Goal: Task Accomplishment & Management: Manage account settings

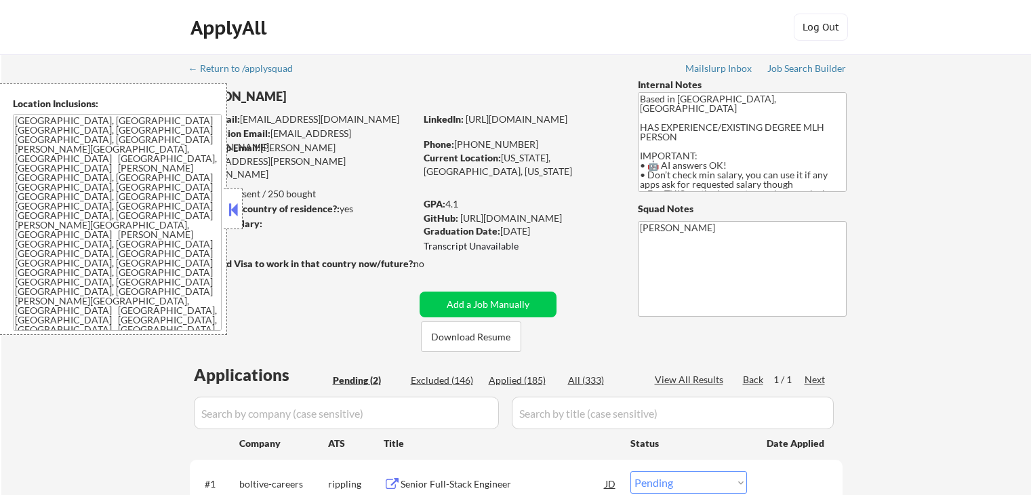
select select ""pending""
drag, startPoint x: 535, startPoint y: 253, endPoint x: 474, endPoint y: 236, distance: 63.3
click at [474, 236] on div "GPA: 4.1 GitHub: [URL][DOMAIN_NAME] Graduation Date: [DATE] Transcript Unavaila…" at bounding box center [520, 226] width 194 height 58
drag, startPoint x: 423, startPoint y: 203, endPoint x: 484, endPoint y: 209, distance: 60.7
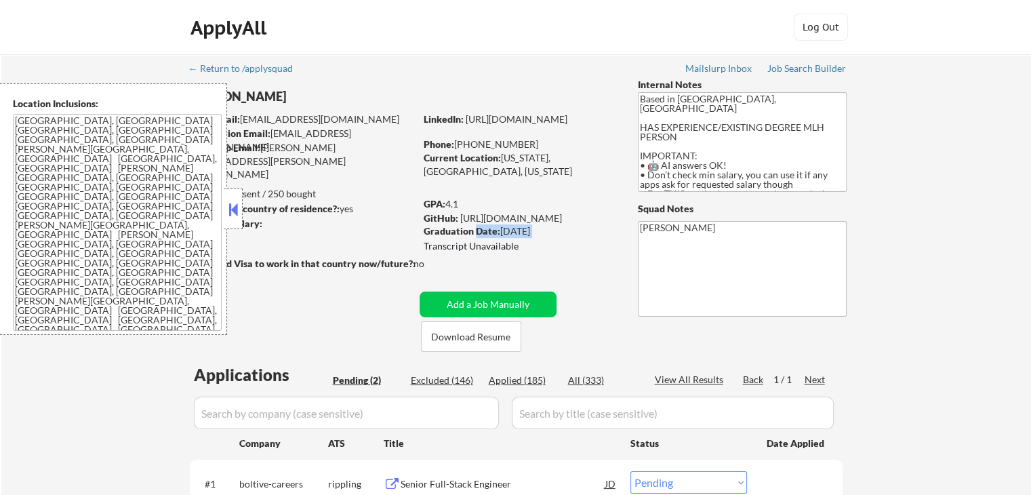
click at [484, 209] on div "GPA: 4.1" at bounding box center [520, 204] width 194 height 14
click at [234, 207] on button at bounding box center [233, 209] width 15 height 20
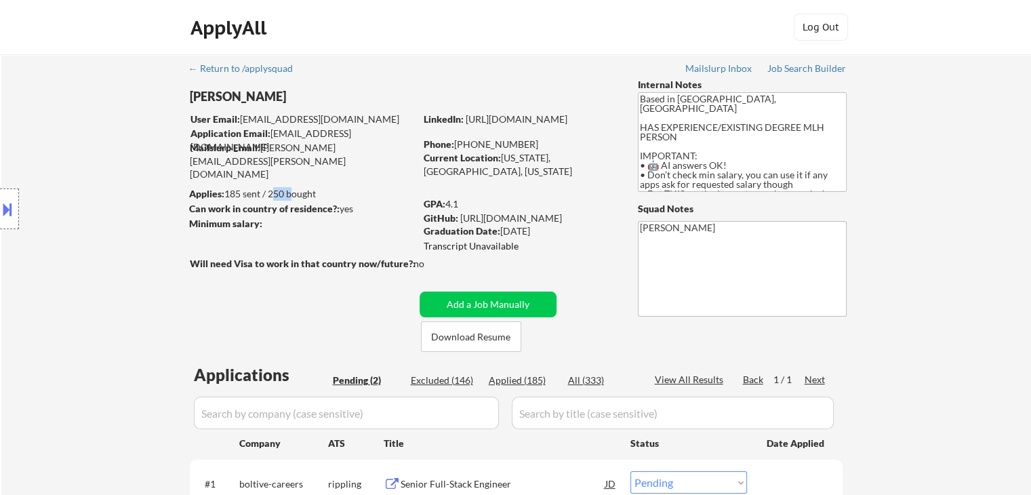
drag, startPoint x: 270, startPoint y: 196, endPoint x: 290, endPoint y: 194, distance: 20.4
click at [290, 194] on div "Applies: 185 sent / 250 bought" at bounding box center [302, 194] width 226 height 14
click at [314, 192] on div "Applies: 185 sent / 250 bought" at bounding box center [302, 194] width 226 height 14
drag, startPoint x: 325, startPoint y: 192, endPoint x: 224, endPoint y: 182, distance: 102.1
click at [224, 182] on body "← Return to /applysquad Mailslurp Inbox Job Search Builder [PERSON_NAME] User E…" at bounding box center [515, 247] width 1031 height 495
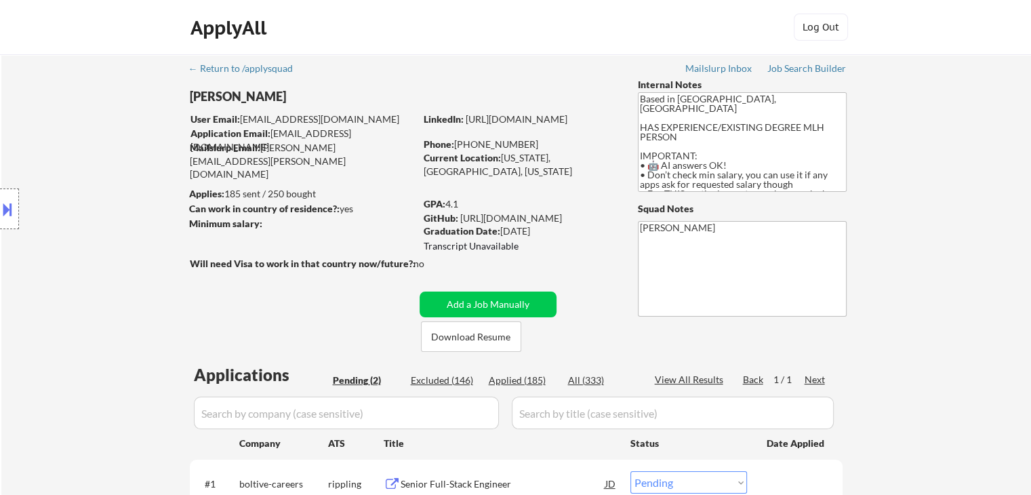
click at [226, 188] on div "Location Inclusions: [GEOGRAPHIC_DATA], [GEOGRAPHIC_DATA] [GEOGRAPHIC_DATA], [G…" at bounding box center [121, 208] width 243 height 251
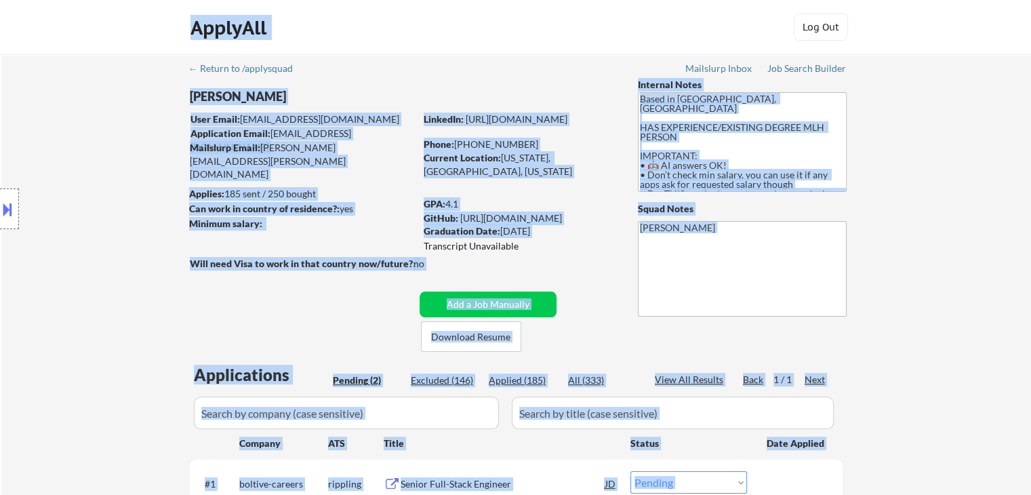
drag, startPoint x: 187, startPoint y: 190, endPoint x: 321, endPoint y: 177, distance: 134.8
click at [321, 177] on body "← Return to /applysquad Mailslurp Inbox Job Search Builder [PERSON_NAME] User E…" at bounding box center [515, 247] width 1031 height 495
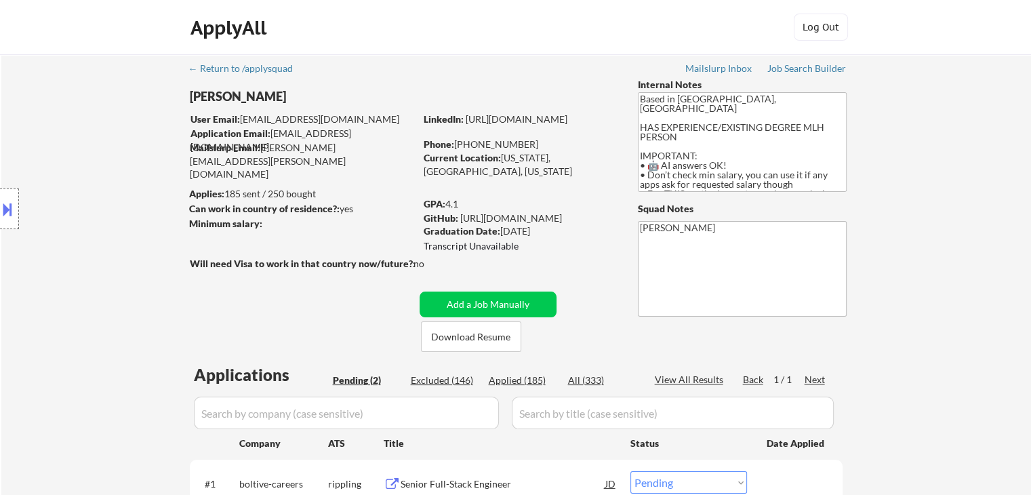
click at [317, 179] on div "← Return to /applysquad Mailslurp Inbox Job Search Builder [PERSON_NAME] User E…" at bounding box center [516, 329] width 676 height 551
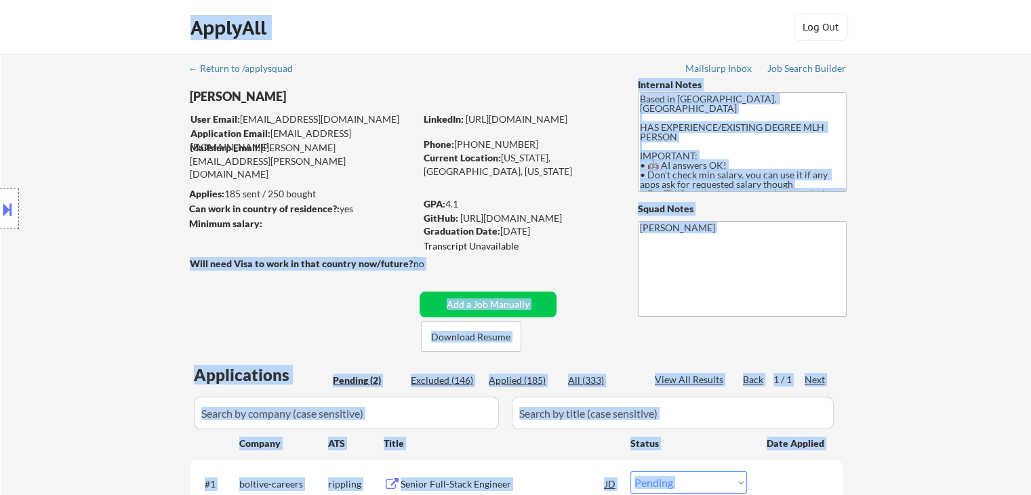
drag, startPoint x: 264, startPoint y: 223, endPoint x: 200, endPoint y: 203, distance: 66.7
click at [200, 203] on body "← Return to /applysquad Mailslurp Inbox Job Search Builder [PERSON_NAME] User E…" at bounding box center [515, 247] width 1031 height 495
click at [192, 194] on div "Location Inclusions: [GEOGRAPHIC_DATA], [GEOGRAPHIC_DATA] [GEOGRAPHIC_DATA], [G…" at bounding box center [121, 208] width 243 height 251
drag, startPoint x: 190, startPoint y: 190, endPoint x: 263, endPoint y: 213, distance: 76.5
click at [263, 213] on body "← Return to /applysquad Mailslurp Inbox Job Search Builder [PERSON_NAME] User E…" at bounding box center [515, 247] width 1031 height 495
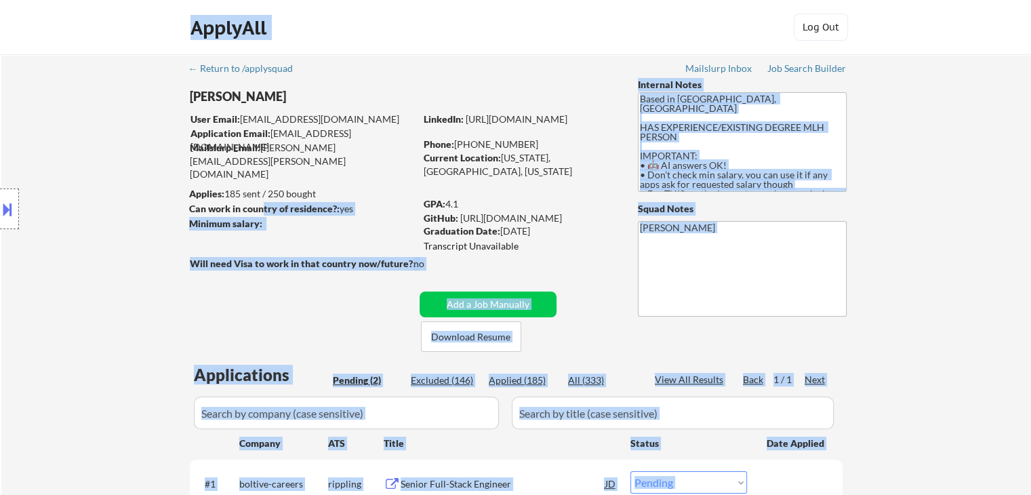
click at [230, 223] on div "Location Inclusions: [GEOGRAPHIC_DATA], [GEOGRAPHIC_DATA] [GEOGRAPHIC_DATA], [G…" at bounding box center [121, 208] width 243 height 251
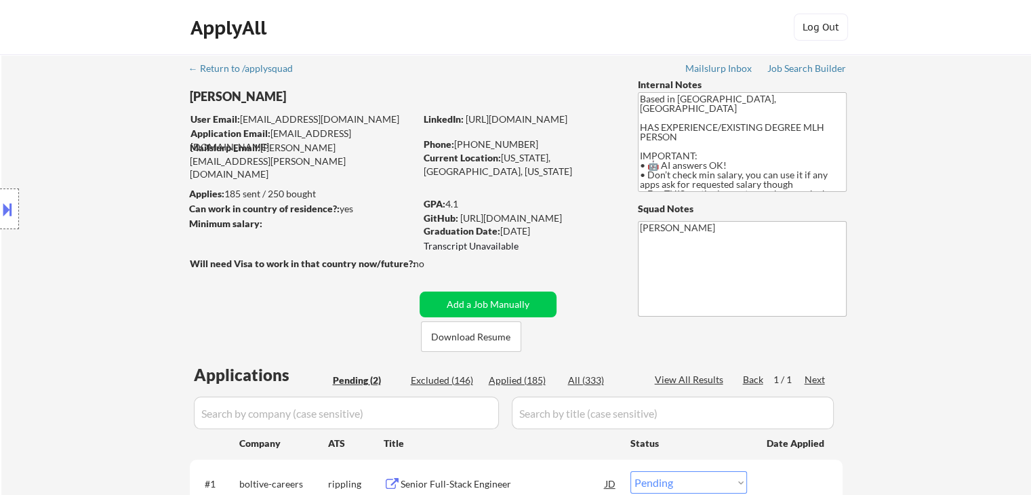
click at [230, 223] on div "Location Inclusions: [GEOGRAPHIC_DATA], [GEOGRAPHIC_DATA] [GEOGRAPHIC_DATA], [G…" at bounding box center [121, 208] width 243 height 251
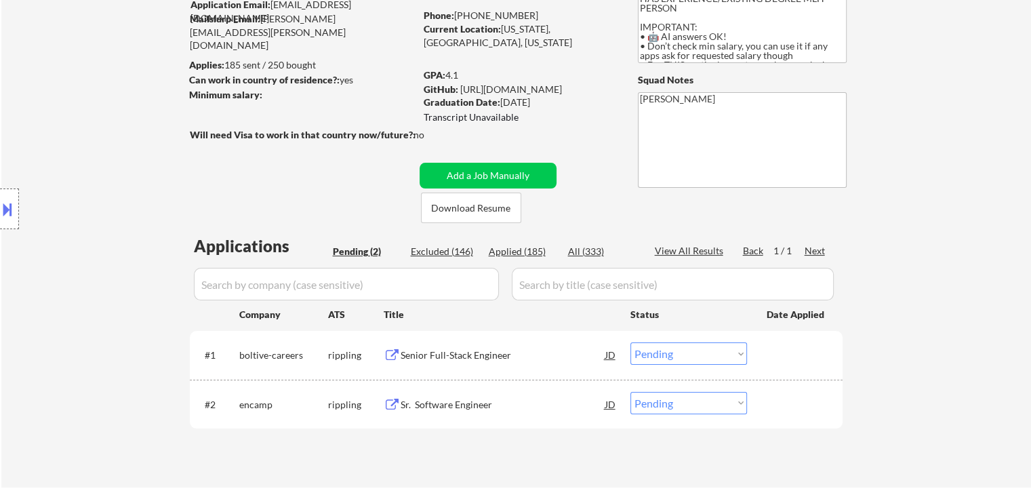
scroll to position [203, 0]
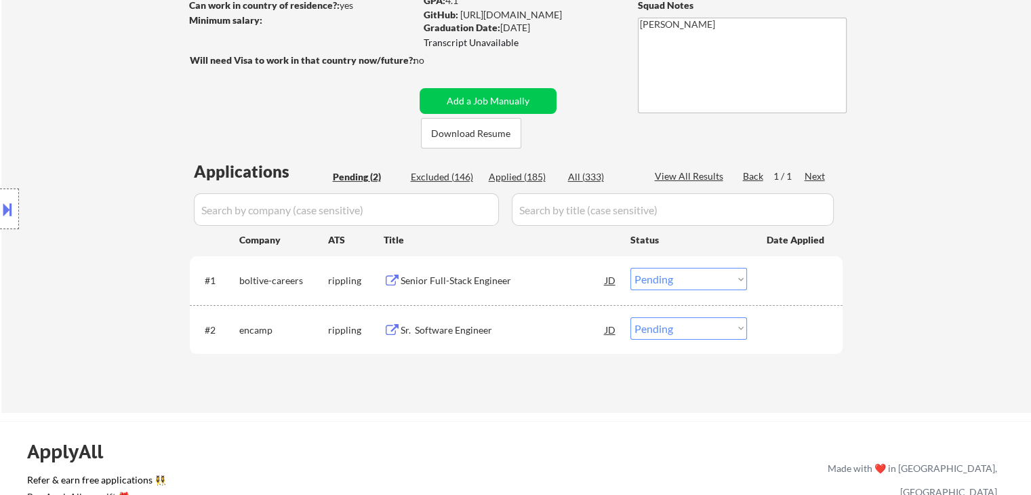
click at [439, 280] on div "Senior Full-Stack Engineer" at bounding box center [502, 281] width 205 height 14
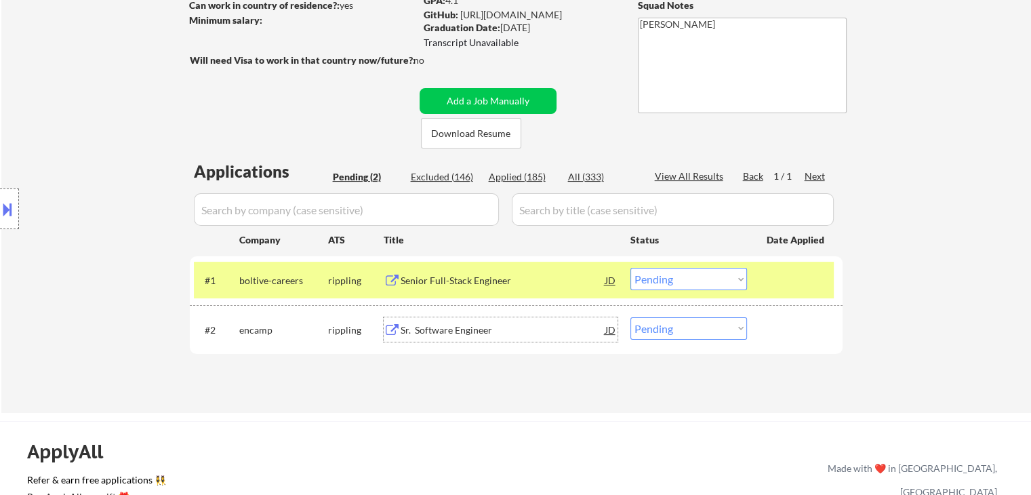
click at [427, 335] on div "Sr. Software Engineer" at bounding box center [502, 330] width 205 height 14
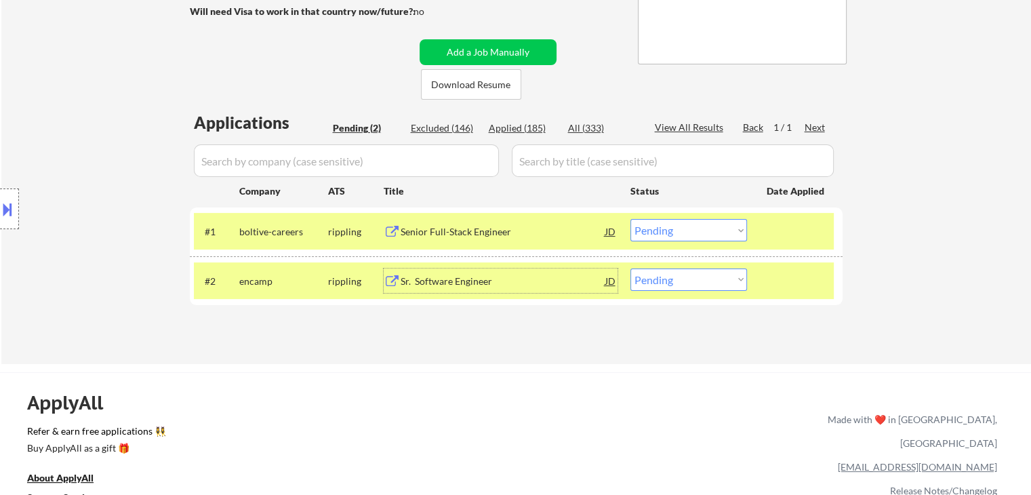
scroll to position [339, 0]
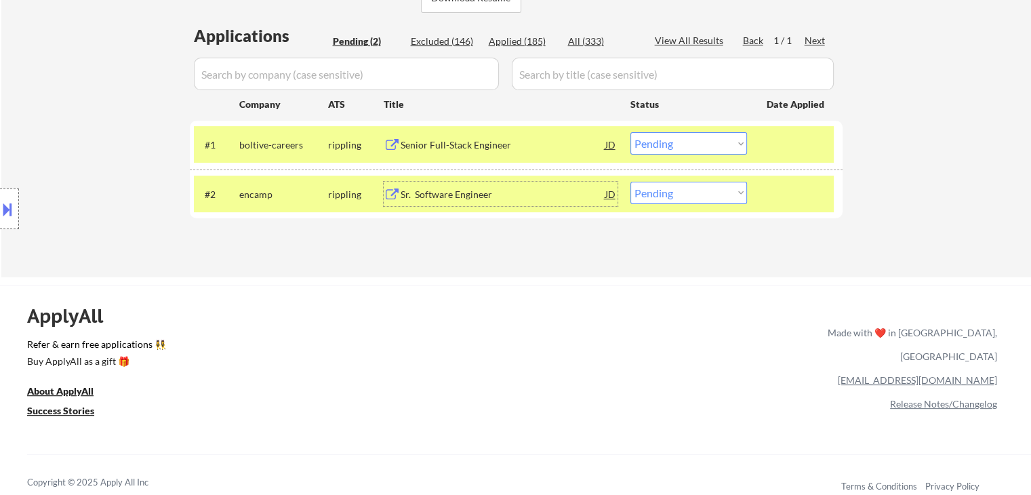
click at [675, 149] on select "Choose an option... Pending Applied Excluded (Questions) Excluded (Expired) Exc…" at bounding box center [688, 143] width 117 height 22
click at [630, 132] on select "Choose an option... Pending Applied Excluded (Questions) Excluded (Expired) Exc…" at bounding box center [688, 143] width 117 height 22
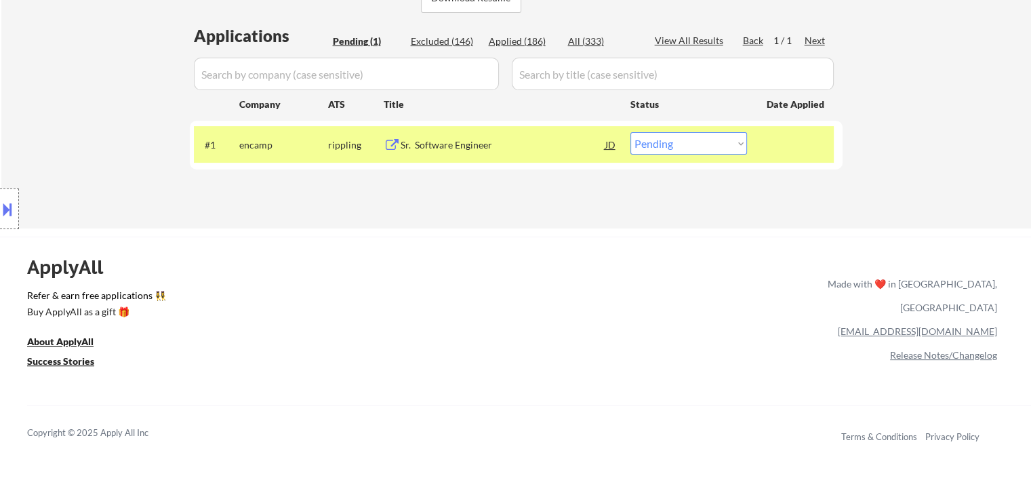
click at [676, 143] on select "Choose an option... Pending Applied Excluded (Questions) Excluded (Expired) Exc…" at bounding box center [688, 143] width 117 height 22
select select ""applied""
click at [630, 132] on select "Choose an option... Pending Applied Excluded (Questions) Excluded (Expired) Exc…" at bounding box center [688, 143] width 117 height 22
